Goal: Transaction & Acquisition: Download file/media

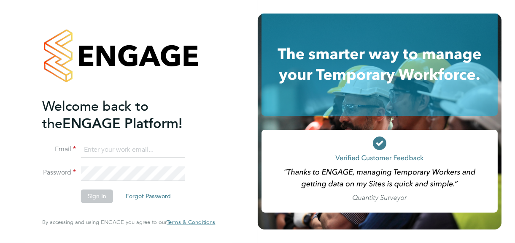
type input "[PERSON_NAME][EMAIL_ADDRESS][DOMAIN_NAME]"
click at [94, 200] on button "Sign In" at bounding box center [97, 197] width 32 height 14
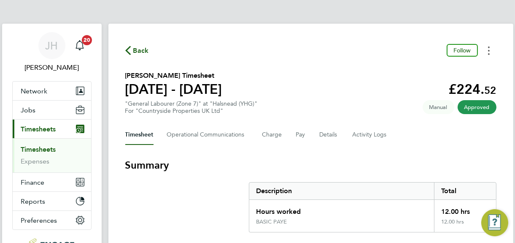
click at [490, 52] on button "Timesheets Menu" at bounding box center [489, 50] width 15 height 13
click at [419, 70] on link "Download timesheet" at bounding box center [446, 69] width 101 height 17
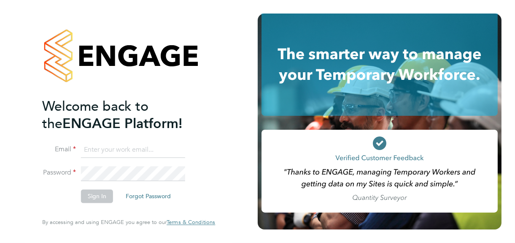
type input "[PERSON_NAME][EMAIL_ADDRESS][DOMAIN_NAME]"
click at [96, 195] on button "Sign In" at bounding box center [97, 197] width 32 height 14
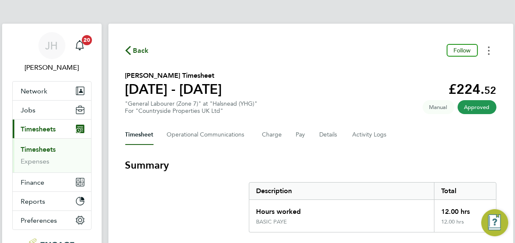
click at [489, 50] on circle "Timesheets Menu" at bounding box center [489, 51] width 2 height 2
click at [433, 72] on link "Download timesheet" at bounding box center [446, 69] width 101 height 17
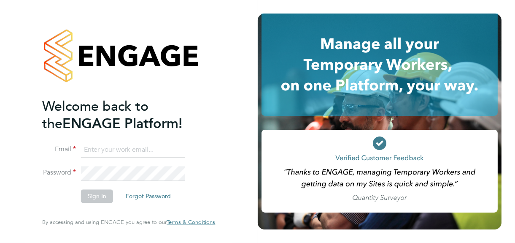
type input "jane@northbuildrecruit.com"
click at [93, 200] on button "Sign In" at bounding box center [97, 197] width 32 height 14
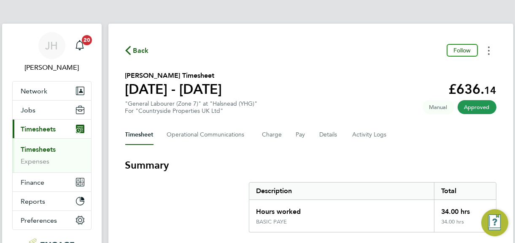
click at [490, 49] on icon "Timesheets Menu" at bounding box center [489, 50] width 2 height 8
click at [421, 71] on link "Download timesheet" at bounding box center [446, 69] width 101 height 17
